Goal: Task Accomplishment & Management: Use online tool/utility

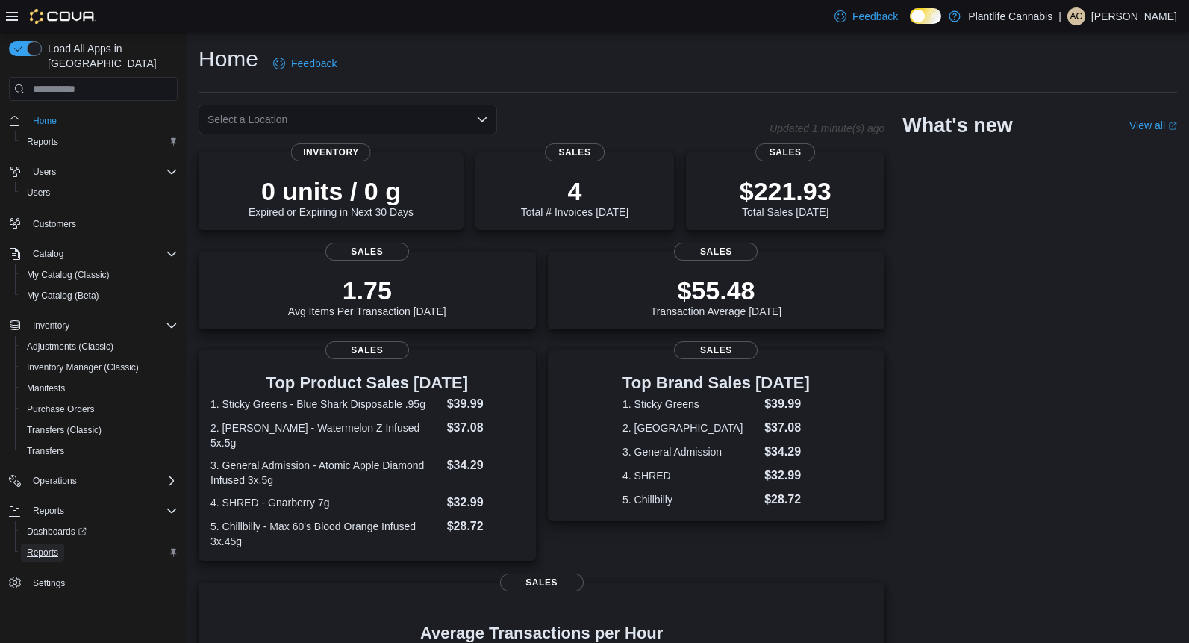
click at [62, 544] on link "Reports" at bounding box center [42, 553] width 43 height 18
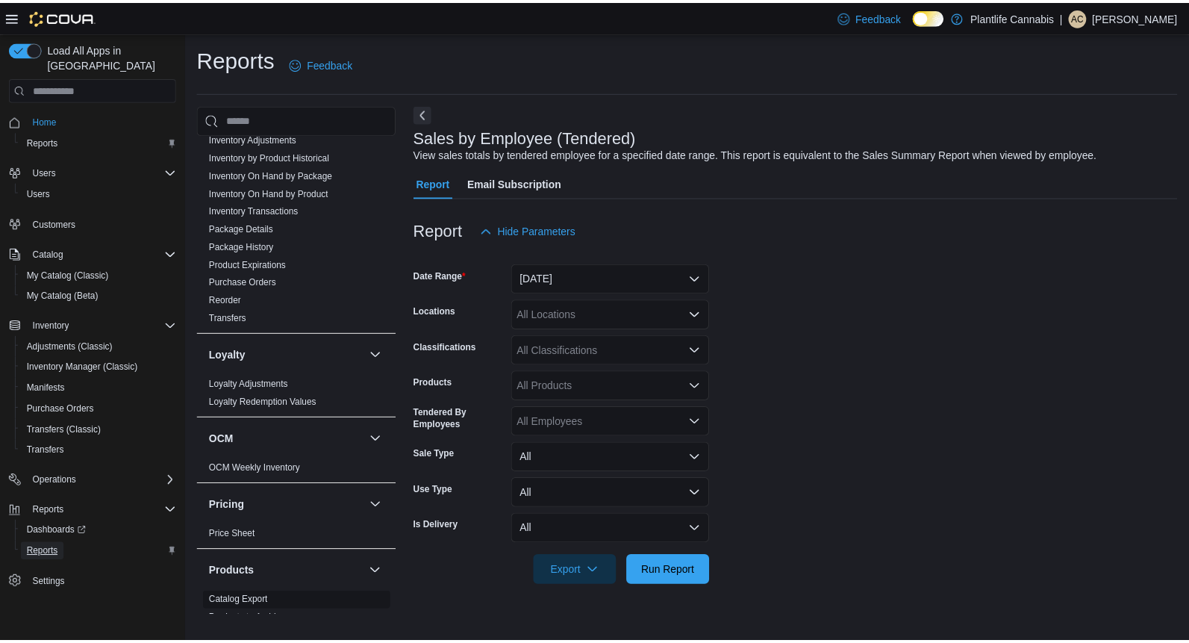
scroll to position [697, 0]
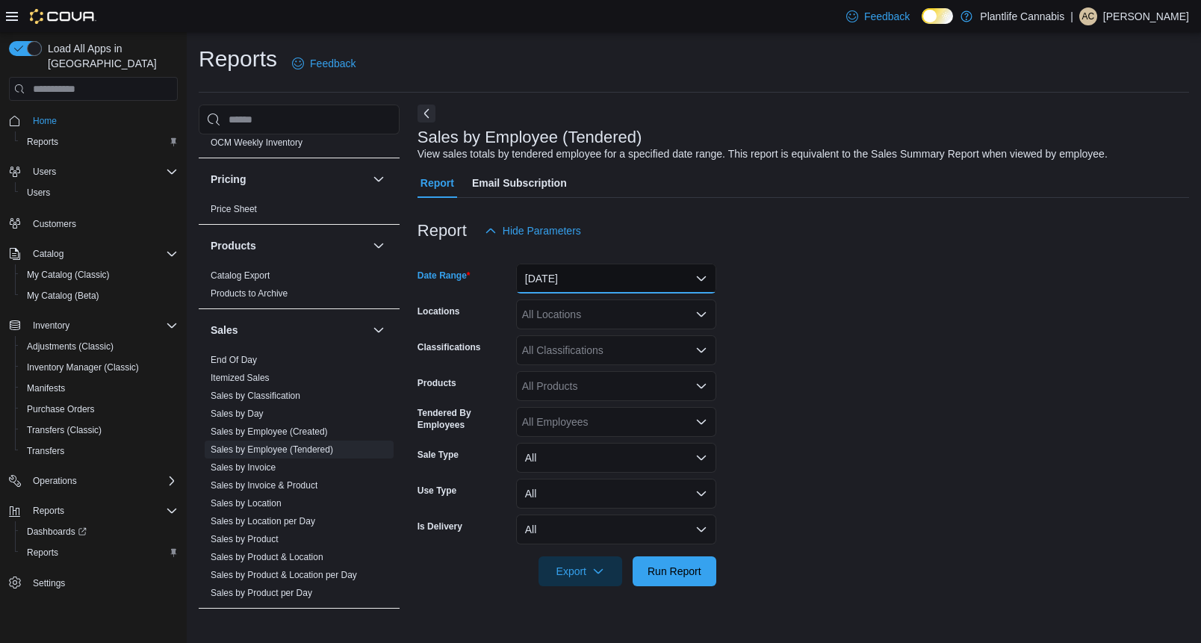
click at [651, 290] on button "[DATE]" at bounding box center [616, 279] width 200 height 30
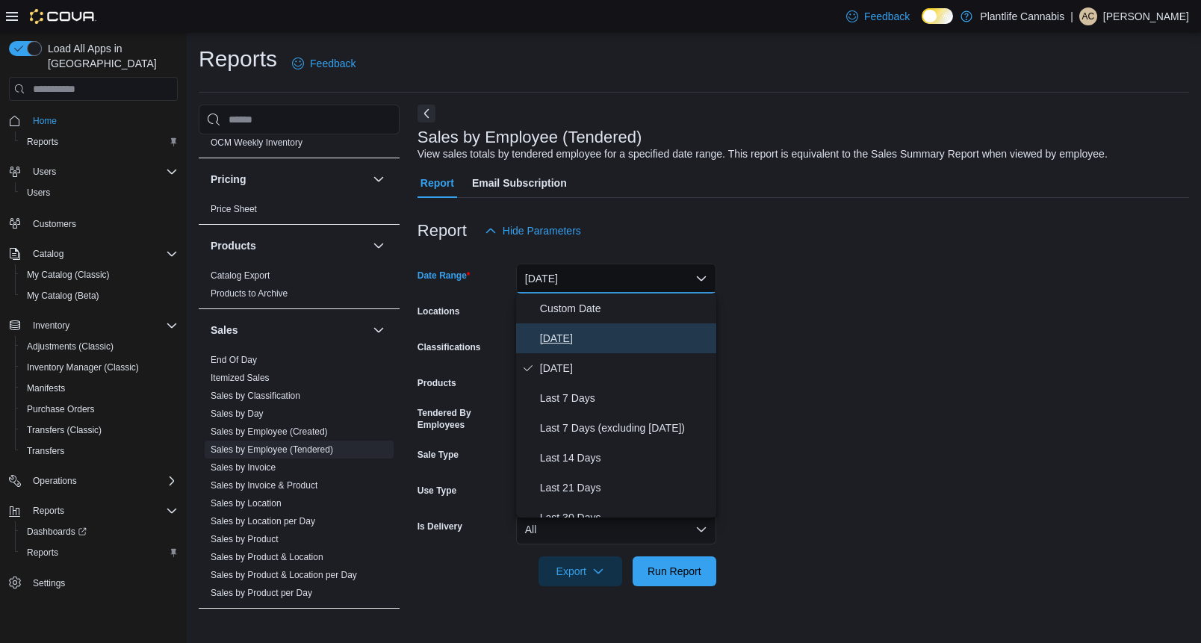
click at [602, 344] on span "[DATE]" at bounding box center [625, 338] width 170 height 18
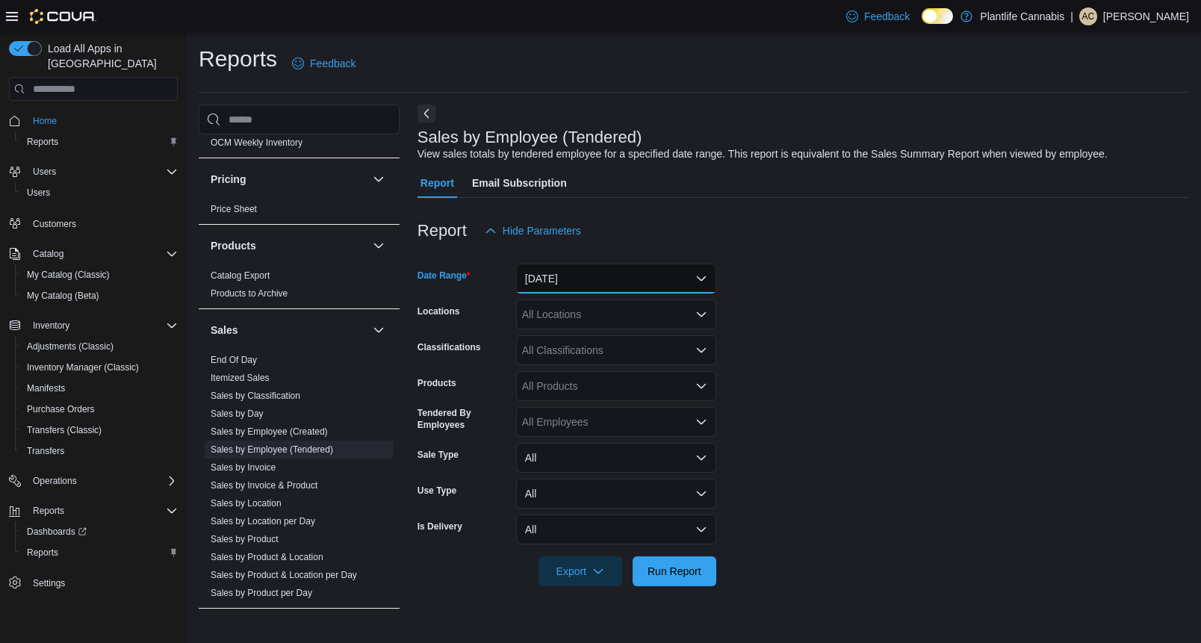
click at [594, 291] on button "[DATE]" at bounding box center [616, 279] width 200 height 30
click at [787, 250] on div at bounding box center [802, 255] width 771 height 18
click at [684, 314] on div "All Locations" at bounding box center [616, 314] width 200 height 30
type input "***"
click at [658, 331] on button "[GEOGRAPHIC_DATA][PERSON_NAME] - [GEOGRAPHIC_DATA]" at bounding box center [616, 340] width 200 height 22
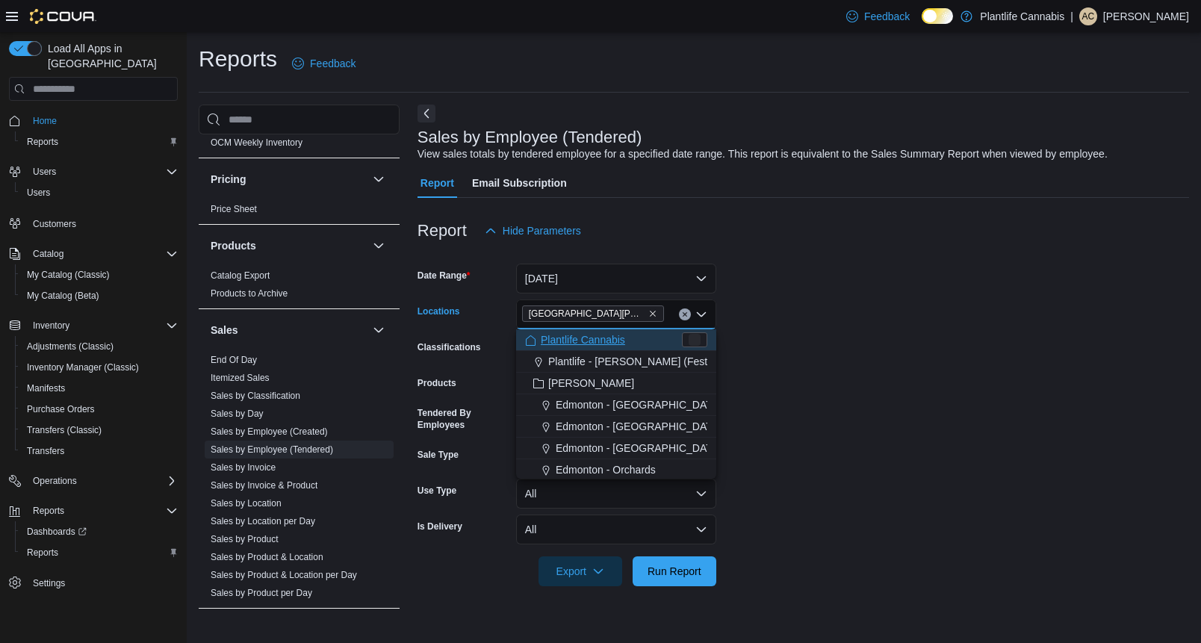
click at [983, 367] on form "Date Range [DATE] Locations [GEOGRAPHIC_DATA][PERSON_NAME] - [GEOGRAPHIC_DATA] …" at bounding box center [802, 416] width 771 height 340
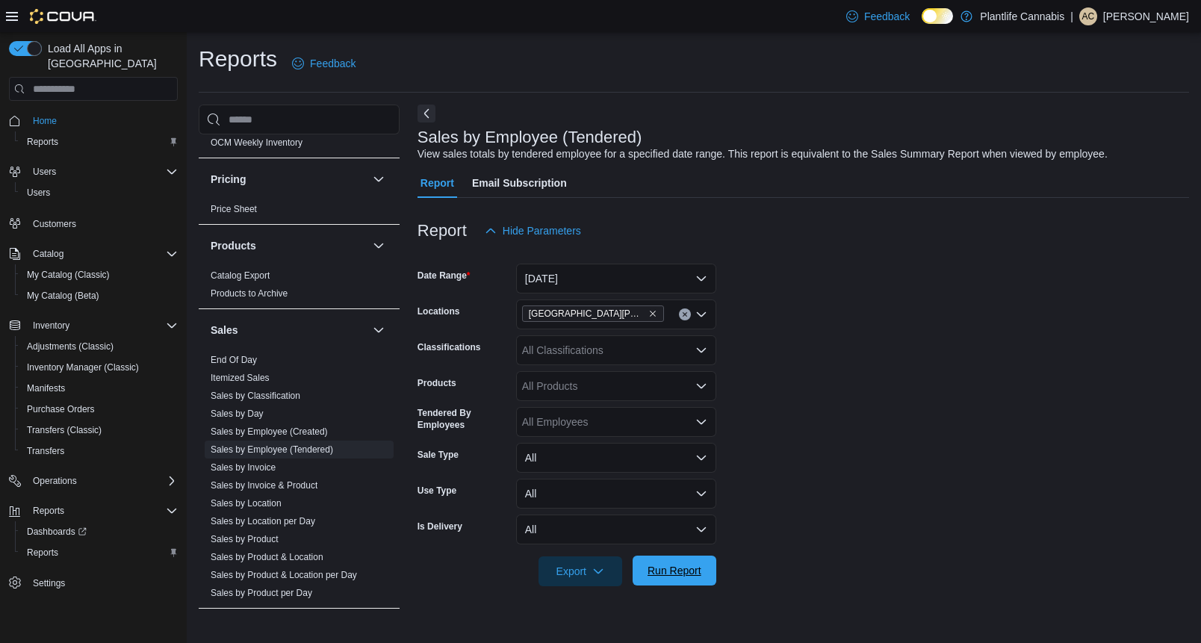
click at [681, 576] on span "Run Report" at bounding box center [674, 570] width 54 height 15
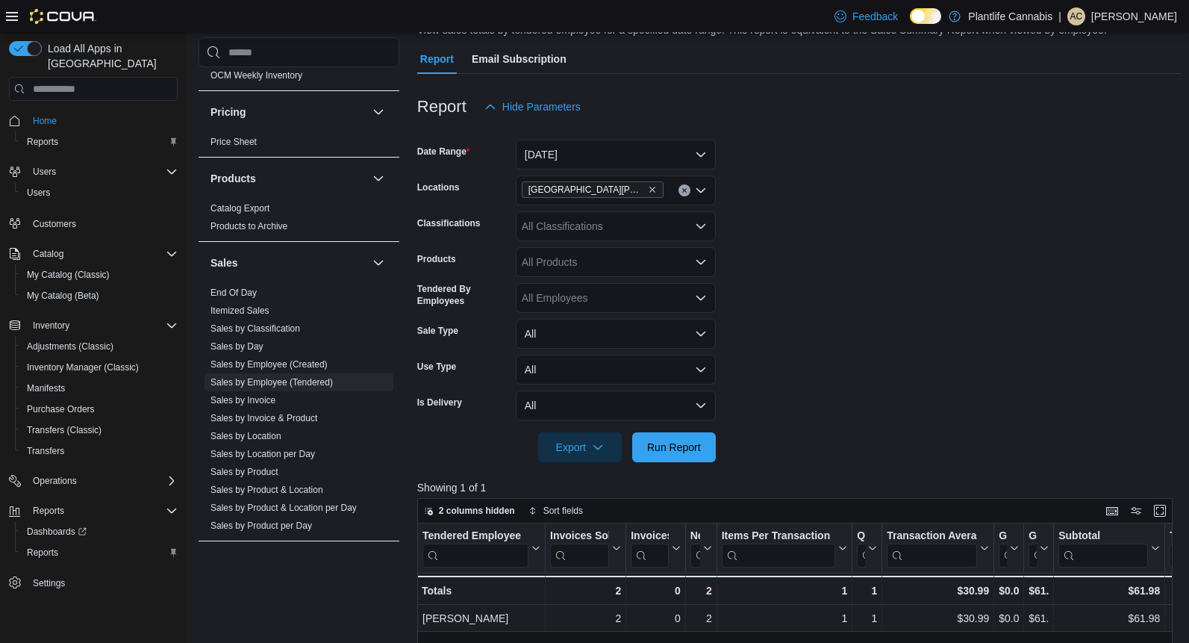
scroll to position [135, 0]
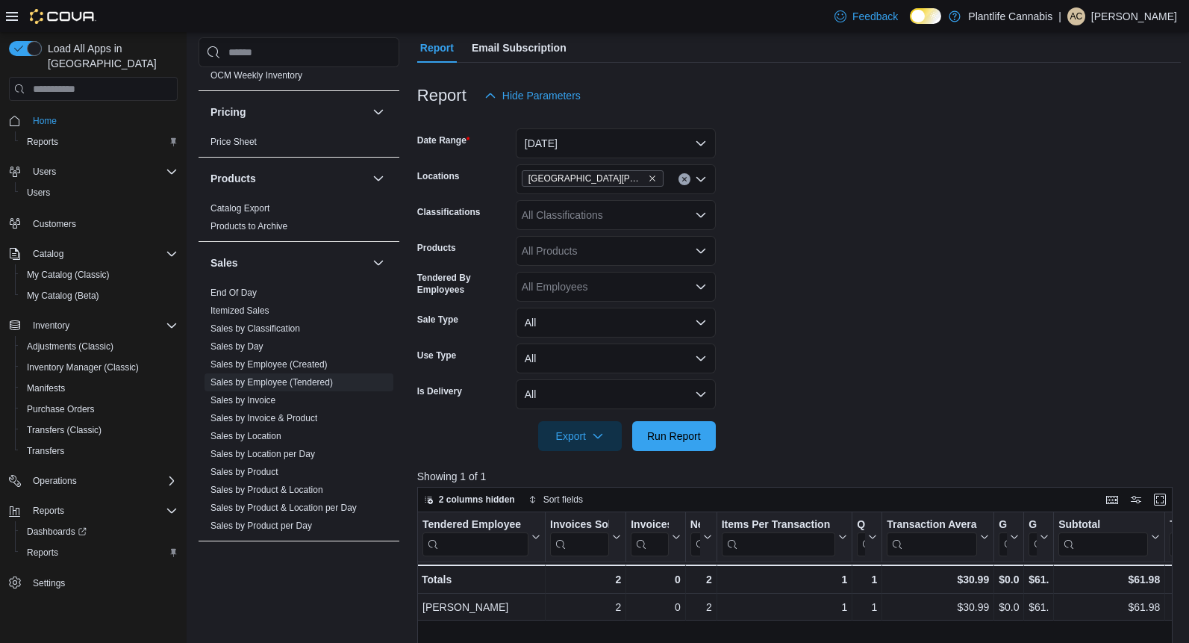
click at [838, 343] on form "Date Range [DATE] Locations [GEOGRAPHIC_DATA][PERSON_NAME] - Eagle Ridge Classi…" at bounding box center [799, 280] width 764 height 340
click at [669, 449] on span "Run Report" at bounding box center [674, 435] width 66 height 30
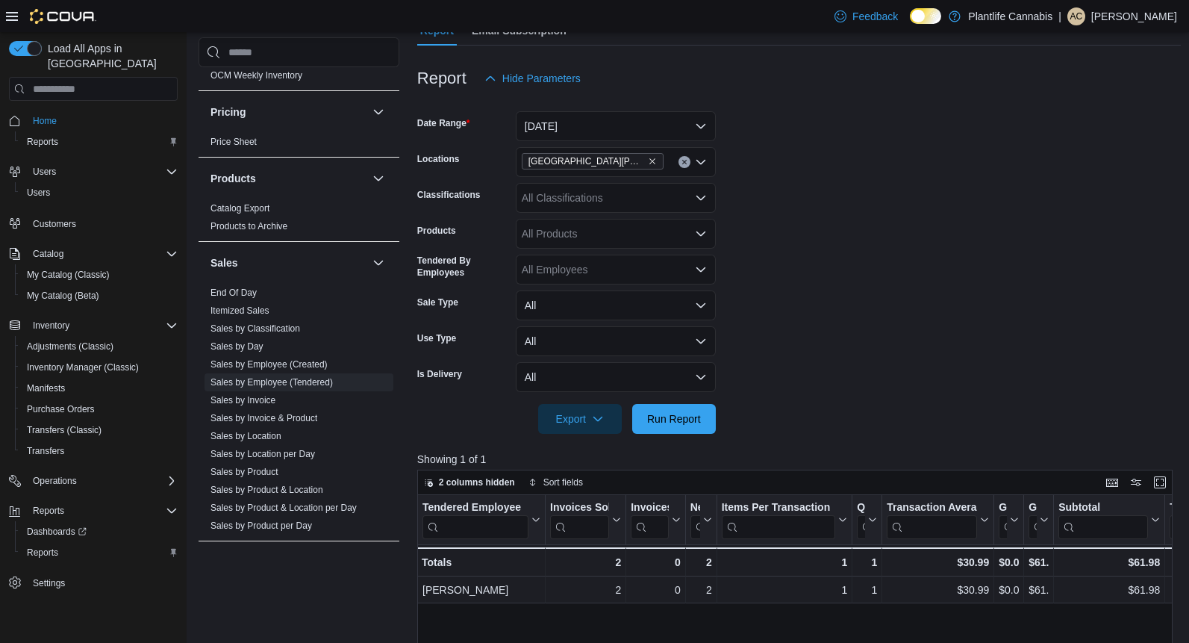
drag, startPoint x: 980, startPoint y: 290, endPoint x: 826, endPoint y: 76, distance: 263.8
click at [922, 285] on form "Date Range [DATE] Locations [GEOGRAPHIC_DATA][PERSON_NAME] - Eagle Ridge Classi…" at bounding box center [799, 263] width 764 height 340
click at [670, 159] on input "Locations" at bounding box center [670, 162] width 1 height 18
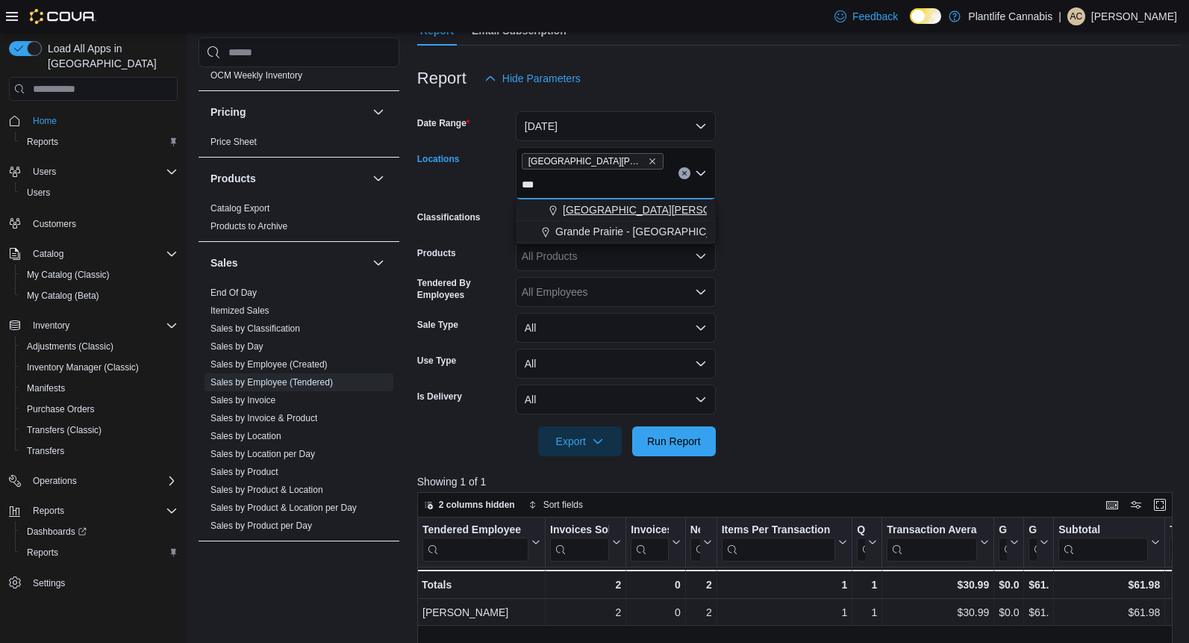
type input "***"
click at [651, 209] on span "[GEOGRAPHIC_DATA][PERSON_NAME][GEOGRAPHIC_DATA]" at bounding box center [715, 209] width 304 height 15
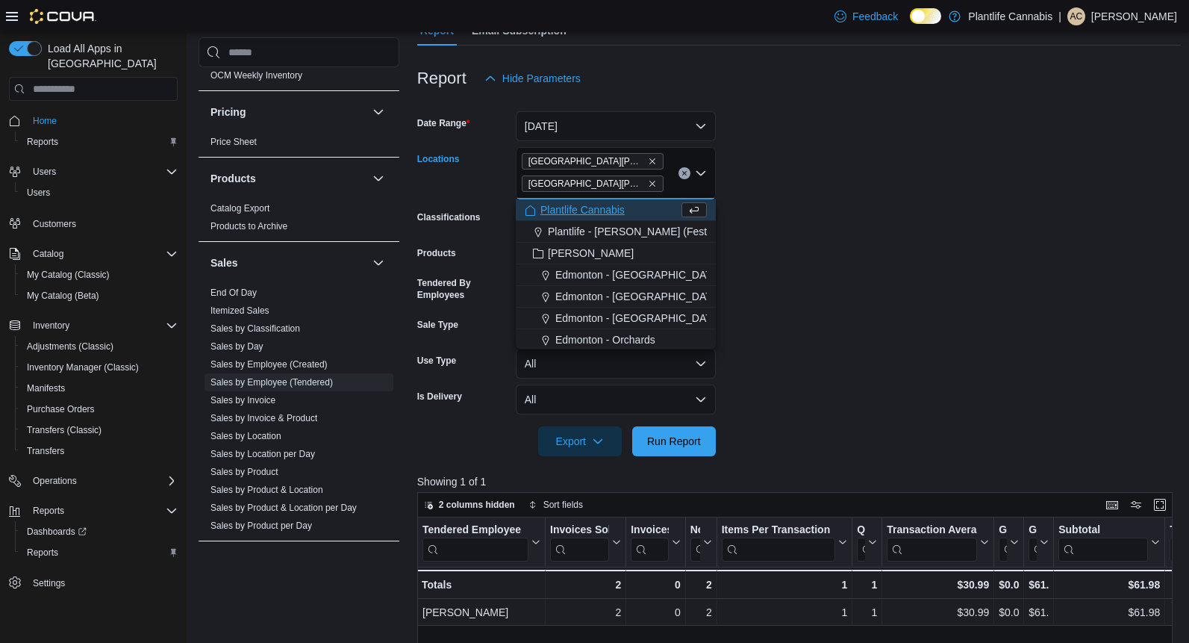
click at [823, 187] on form "Date Range [DATE] Locations [GEOGRAPHIC_DATA][PERSON_NAME] - [GEOGRAPHIC_DATA] …" at bounding box center [799, 274] width 764 height 363
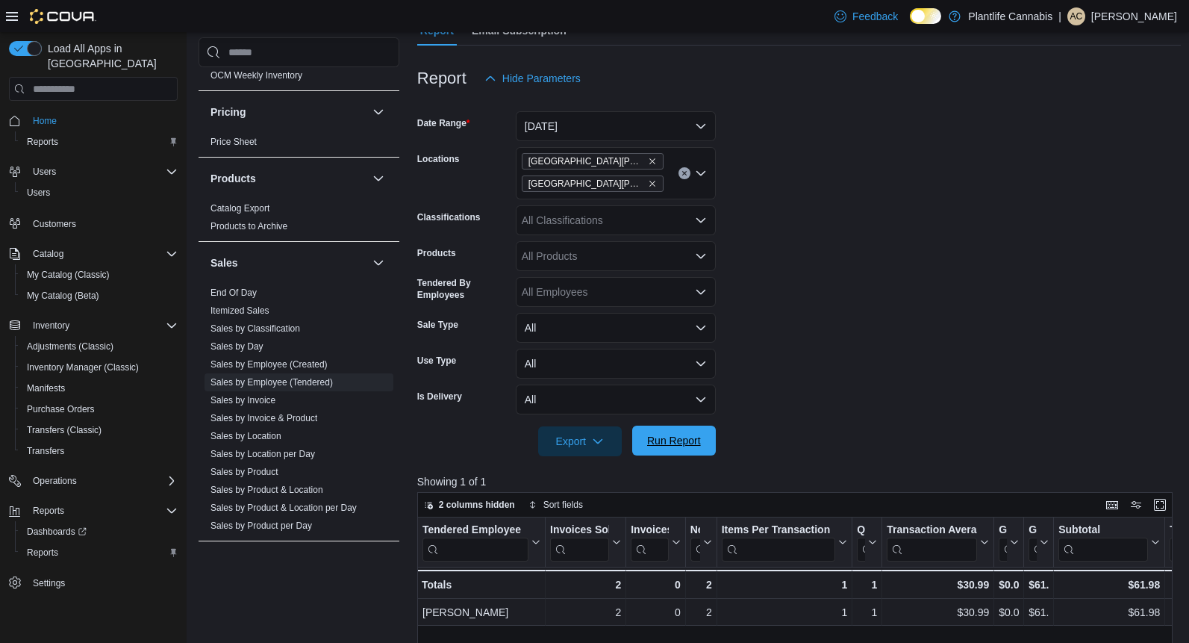
click at [647, 440] on span "Run Report" at bounding box center [674, 440] width 54 height 15
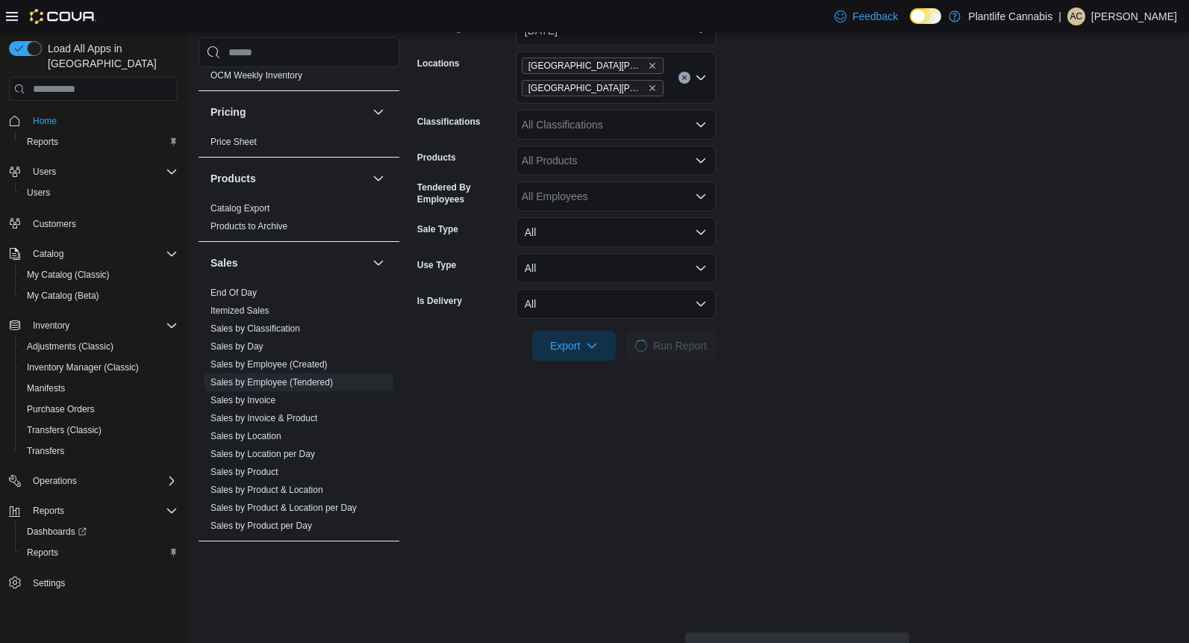
scroll to position [266, 0]
